Goal: Task Accomplishment & Management: Manage account settings

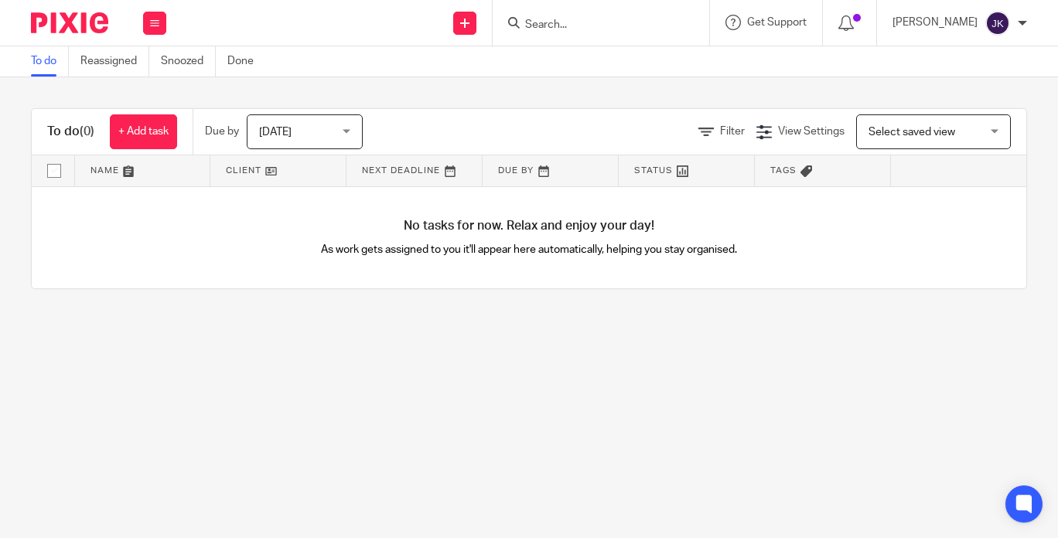
click at [329, 127] on span "Today" at bounding box center [300, 131] width 82 height 32
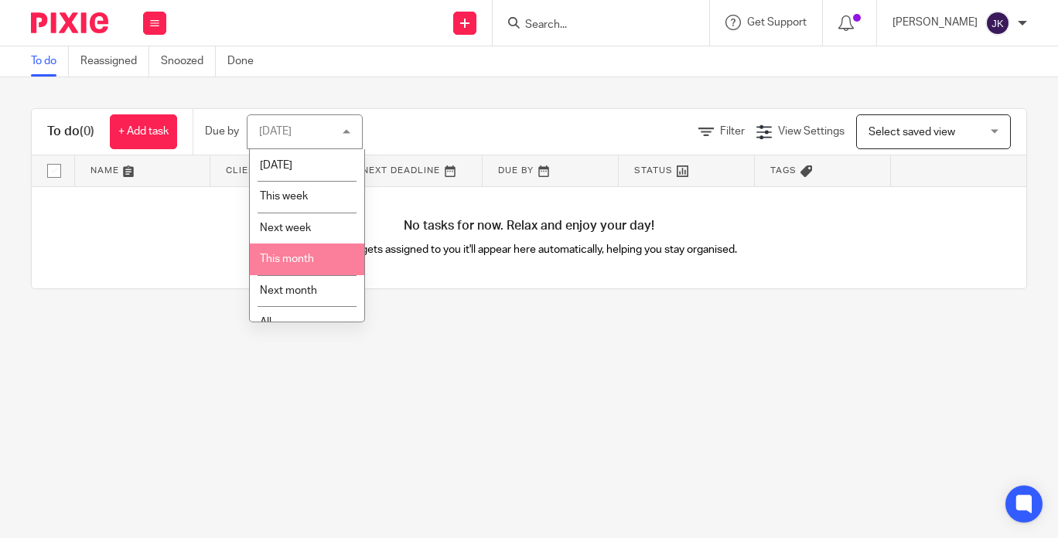
scroll to position [47, 0]
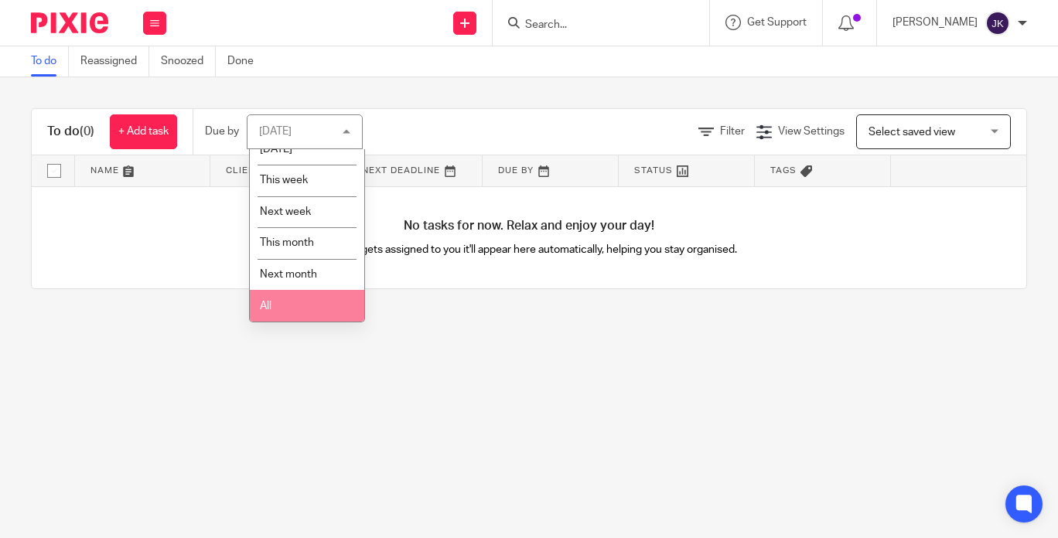
click at [300, 305] on li "All" at bounding box center [307, 306] width 114 height 32
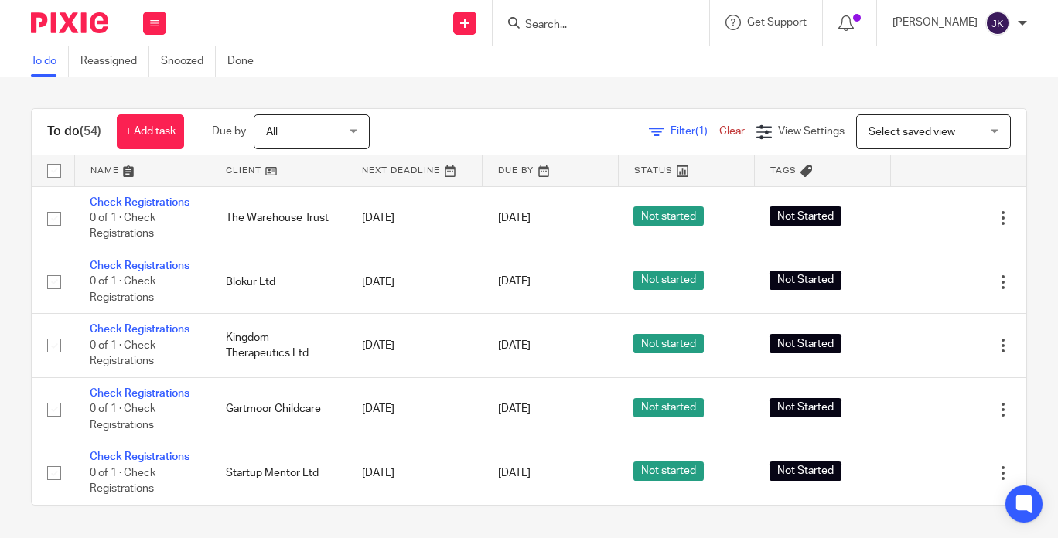
click at [574, 29] on input "Search" at bounding box center [593, 26] width 139 height 14
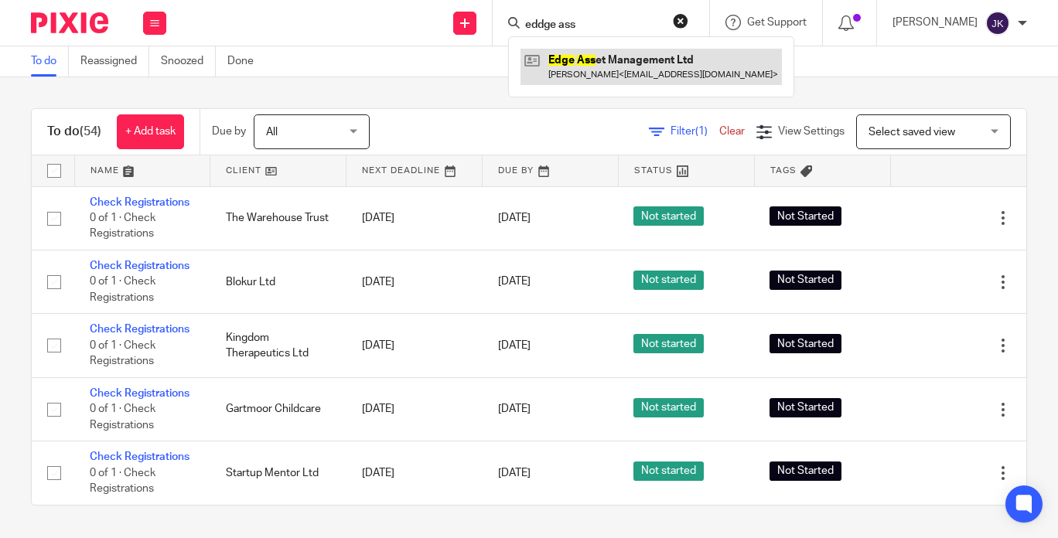
type input "eddge ass"
click at [570, 70] on link at bounding box center [651, 67] width 261 height 36
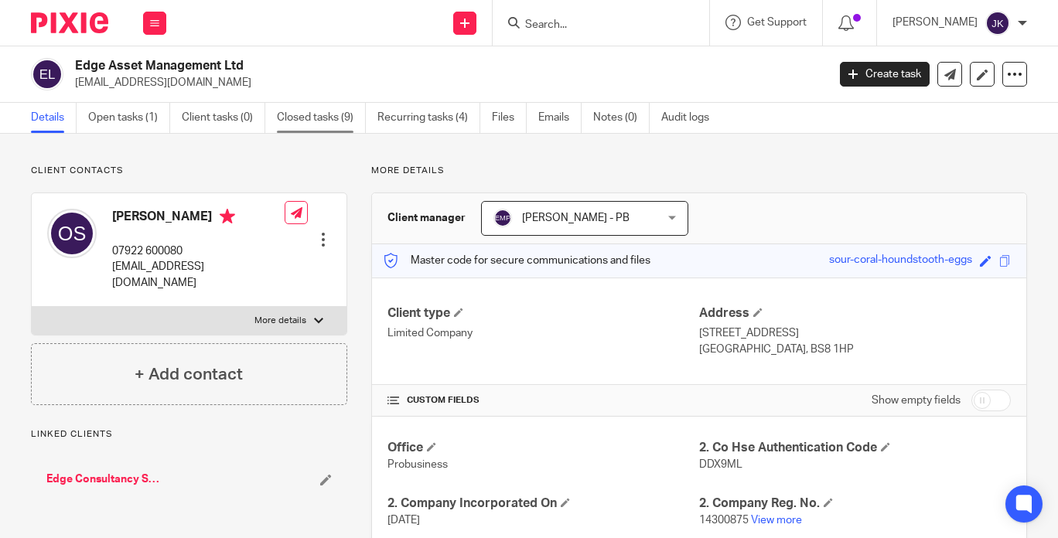
click at [290, 112] on link "Closed tasks (9)" at bounding box center [321, 118] width 89 height 30
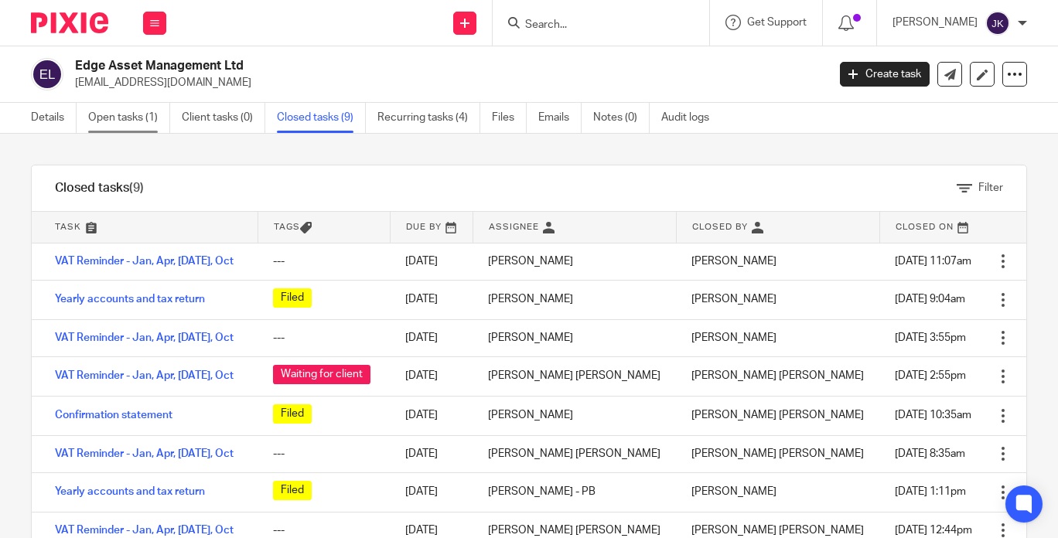
click at [138, 105] on link "Open tasks (1)" at bounding box center [129, 118] width 82 height 30
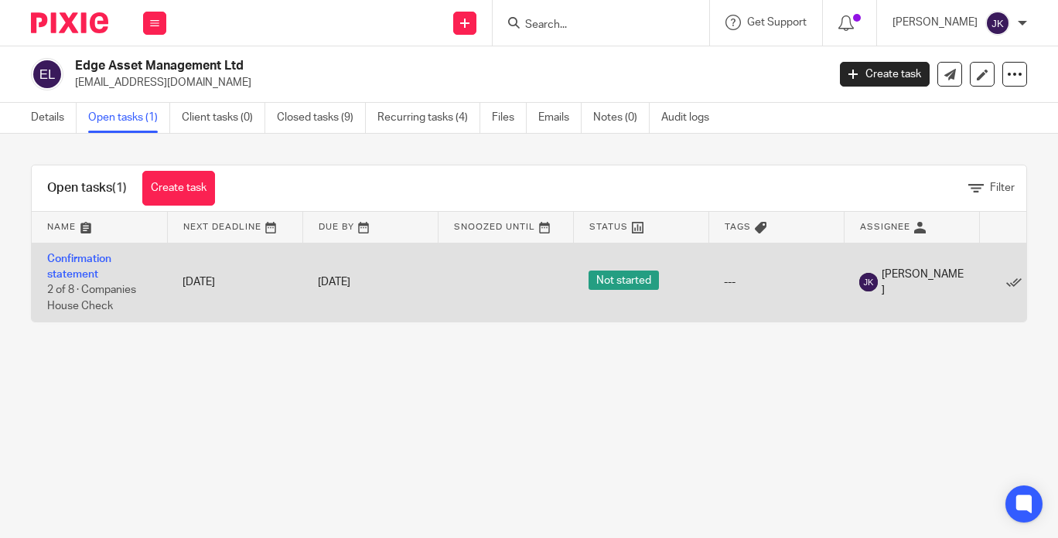
click at [81, 265] on td "Confirmation statement 2 of 8 · Companies House Check" at bounding box center [99, 282] width 135 height 79
click at [86, 258] on link "Confirmation statement" at bounding box center [79, 267] width 64 height 26
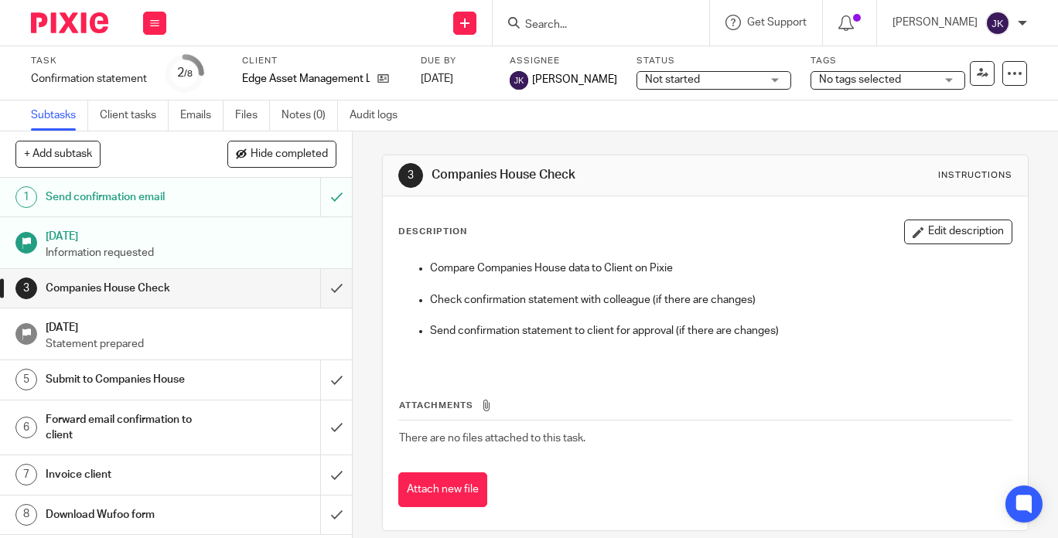
click at [1021, 25] on div at bounding box center [1022, 23] width 9 height 9
click at [974, 114] on li "Logout" at bounding box center [968, 108] width 102 height 22
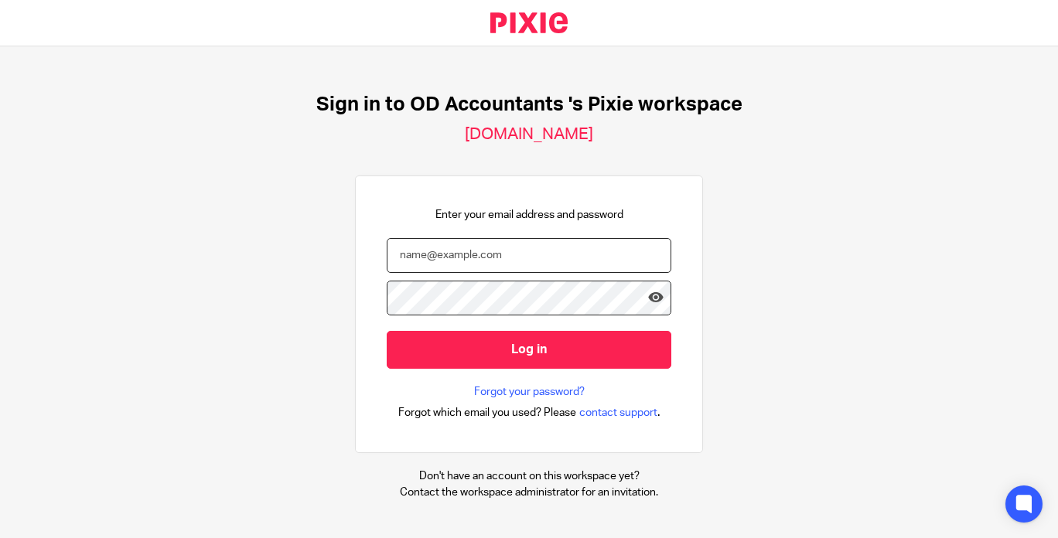
click at [517, 257] on input "email" at bounding box center [529, 255] width 285 height 35
type input "[EMAIL_ADDRESS][DOMAIN_NAME]"
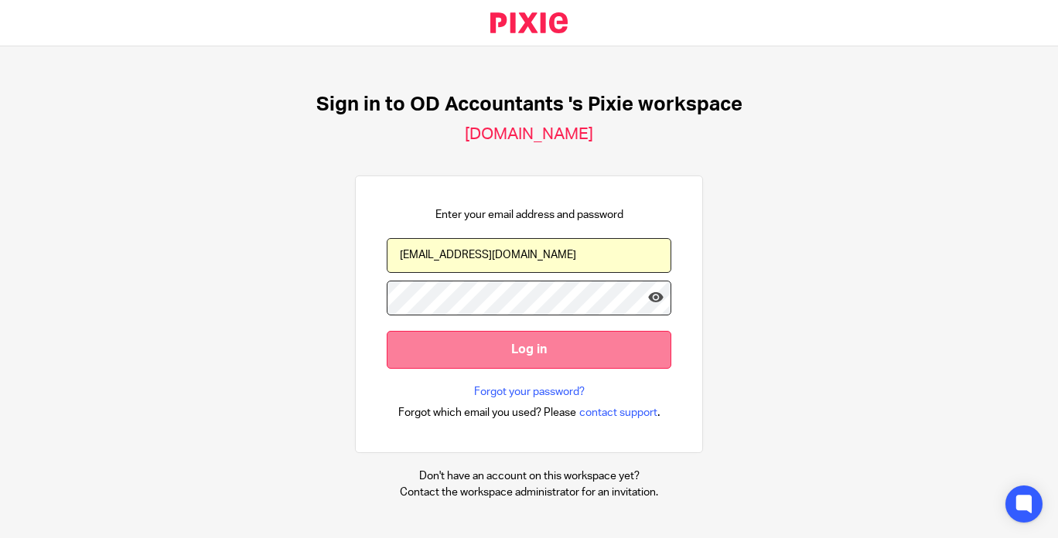
click at [503, 346] on input "Log in" at bounding box center [529, 350] width 285 height 38
